Goal: Information Seeking & Learning: Learn about a topic

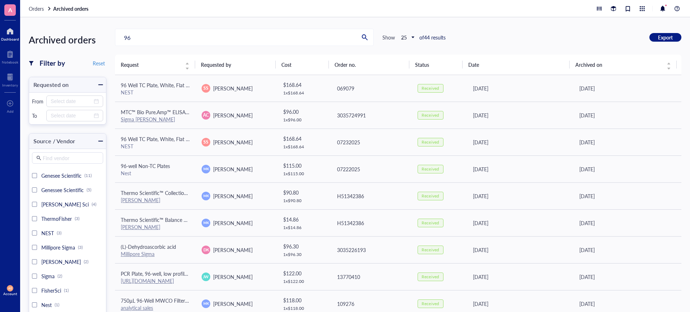
click at [10, 29] on div at bounding box center [10, 31] width 18 height 11
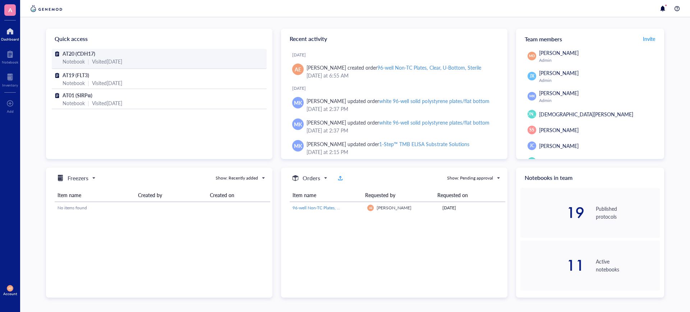
click at [86, 58] on div "Notebook | Visited [DATE]" at bounding box center [159, 61] width 193 height 8
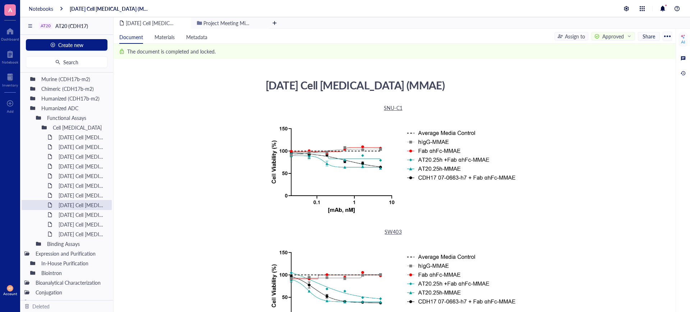
scroll to position [48, 0]
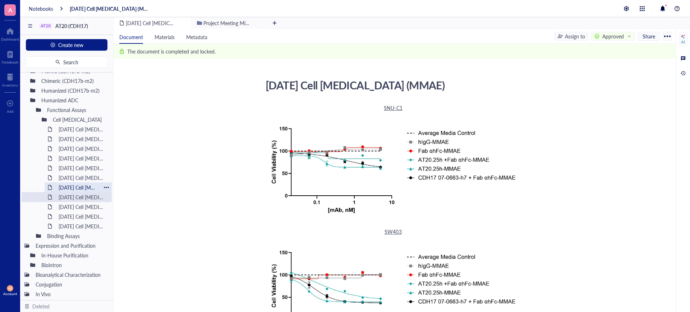
click at [78, 187] on div "[DATE] Cell [MEDICAL_DATA]" at bounding box center [78, 188] width 46 height 10
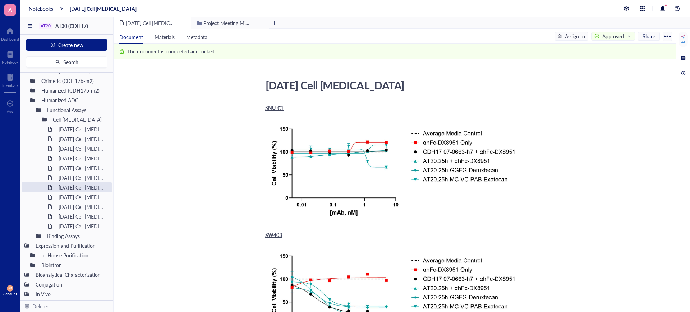
drag, startPoint x: 672, startPoint y: 96, endPoint x: 675, endPoint y: 107, distance: 11.7
click at [675, 107] on div "[DATE] Cell [MEDICAL_DATA] [DATE] Cell [MEDICAL_DATA] SNU-C1 Add Caption ﻿ To p…" at bounding box center [395, 193] width 562 height 268
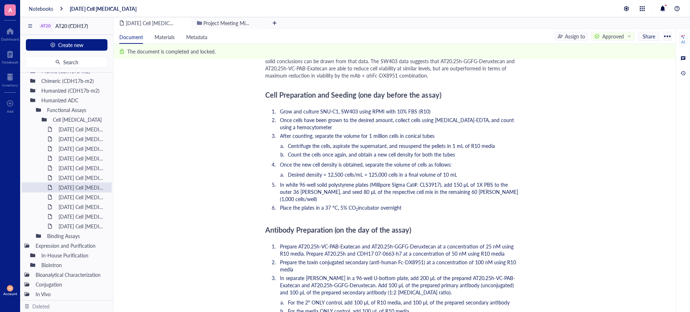
scroll to position [331, 0]
click at [677, 185] on div "AI" at bounding box center [683, 171] width 14 height 284
drag, startPoint x: 677, startPoint y: 185, endPoint x: 677, endPoint y: 194, distance: 8.6
click at [677, 194] on div "AI" at bounding box center [683, 171] width 14 height 284
drag, startPoint x: 679, startPoint y: 189, endPoint x: 675, endPoint y: 184, distance: 6.9
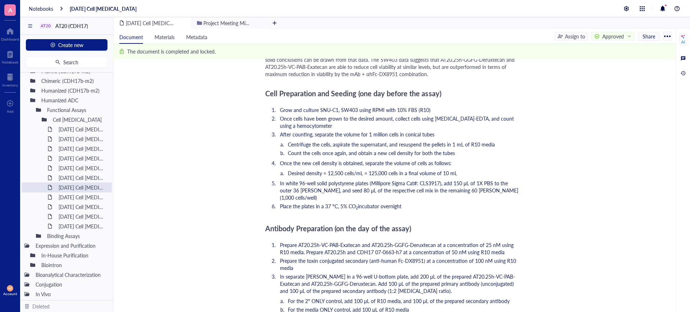
click at [675, 184] on div "Document Materials Metadata Assign to Approved Share The document is completed …" at bounding box center [402, 171] width 576 height 284
click at [10, 53] on div at bounding box center [10, 54] width 17 height 11
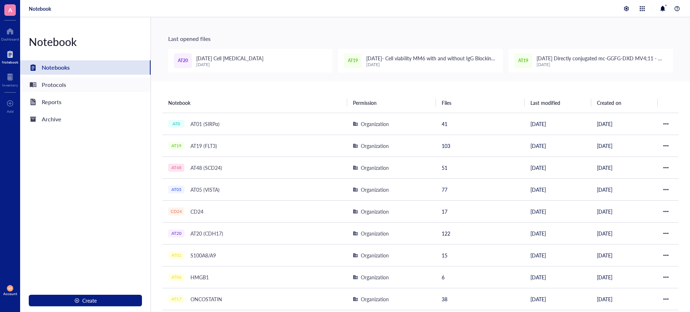
click at [70, 82] on div "Protocols" at bounding box center [85, 85] width 130 height 14
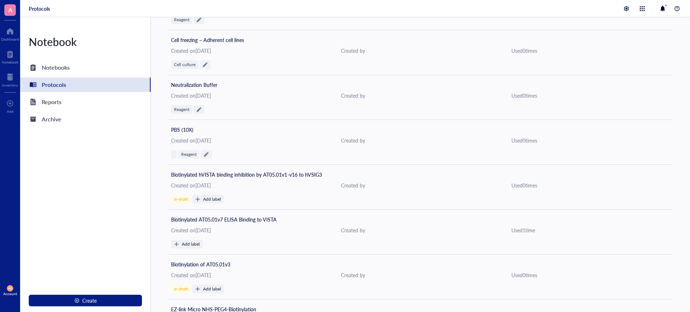
scroll to position [750, 0]
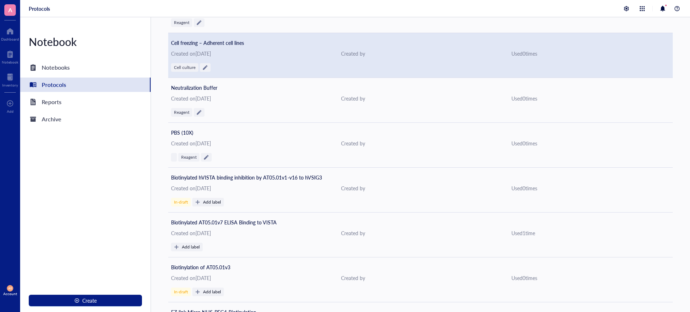
click at [230, 47] on div "Cell freezing – Adherent cell lines Created on [DATE] Created by Used 0 time [M…" at bounding box center [420, 55] width 505 height 45
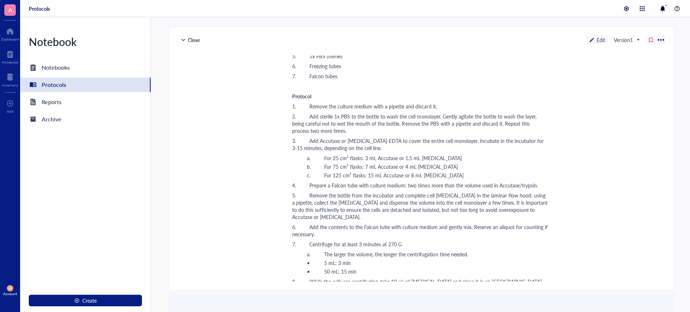
scroll to position [125, 0]
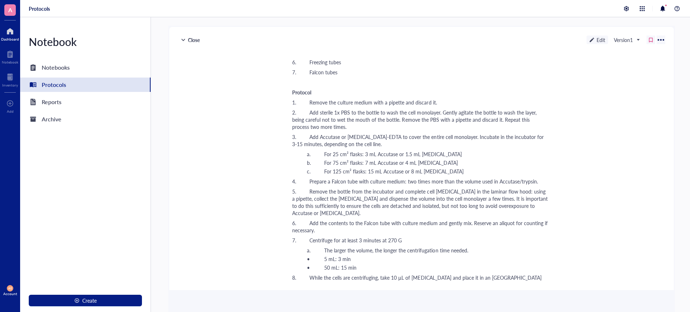
click at [15, 33] on div at bounding box center [10, 31] width 18 height 11
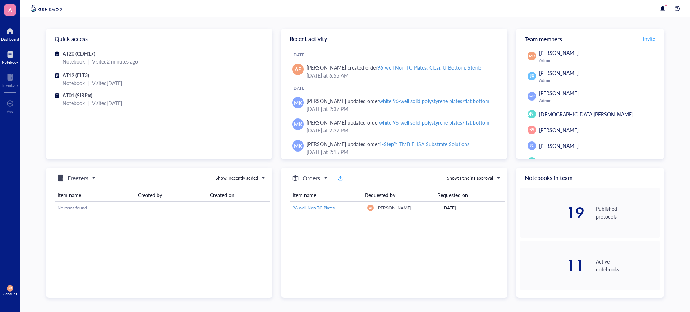
click at [8, 51] on div at bounding box center [10, 54] width 17 height 11
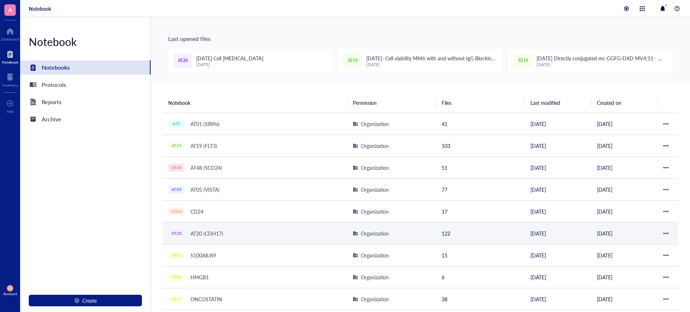
click at [217, 233] on div "AT20 (CDH17)" at bounding box center [206, 234] width 39 height 10
